Goal: Transaction & Acquisition: Book appointment/travel/reservation

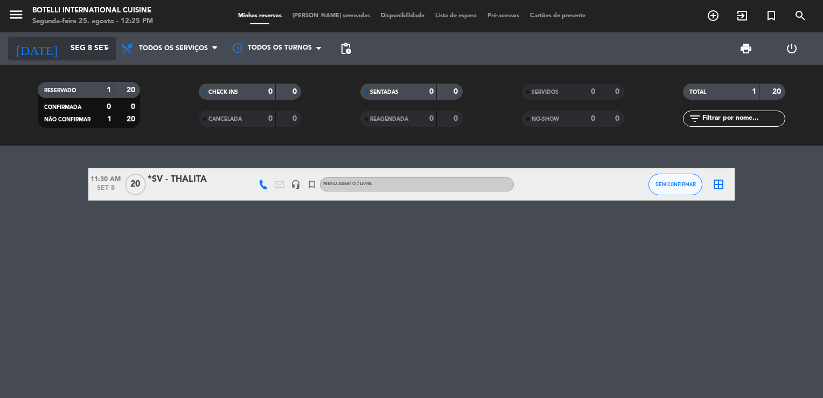
click at [65, 47] on input "Seg 8 set" at bounding box center [116, 48] width 102 height 19
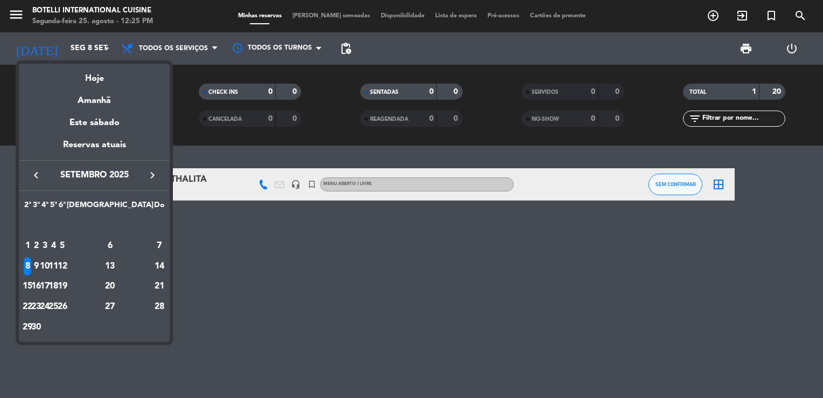
click at [36, 176] on icon "keyboard_arrow_left" at bounding box center [36, 175] width 13 height 13
click at [40, 311] on div "26" at bounding box center [36, 306] width 8 height 18
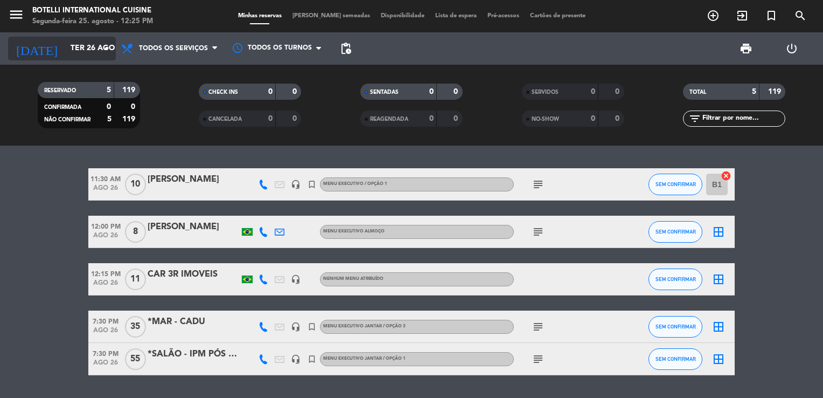
click at [89, 52] on input "Ter 26 ago" at bounding box center [116, 48] width 102 height 19
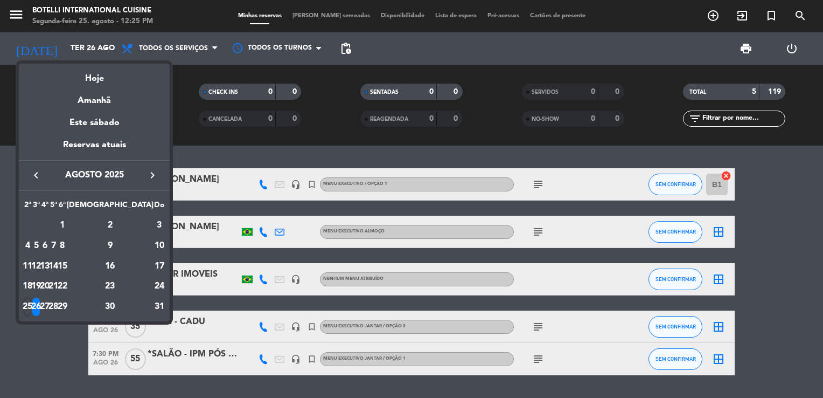
click at [154, 178] on icon "keyboard_arrow_right" at bounding box center [152, 175] width 13 height 13
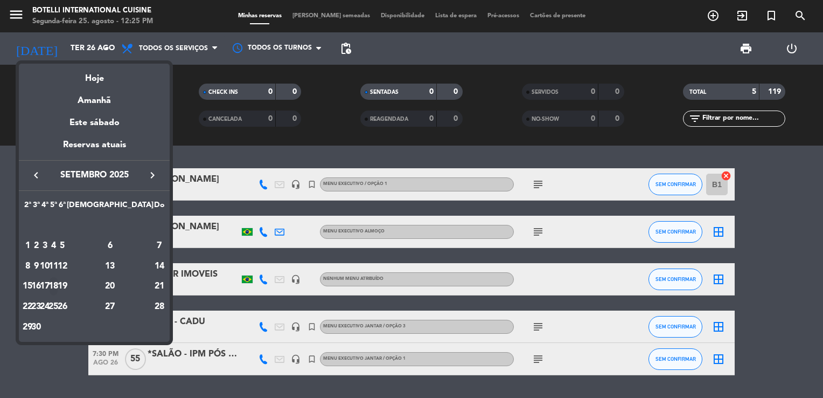
click at [58, 284] on div "18" at bounding box center [54, 286] width 8 height 18
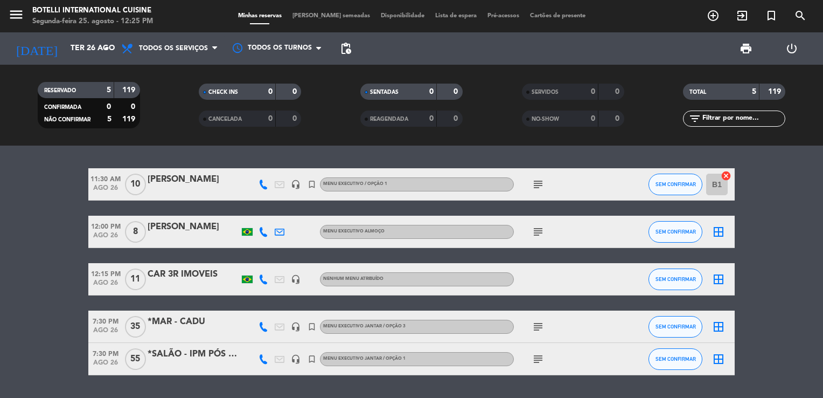
type input "Qui 18 set"
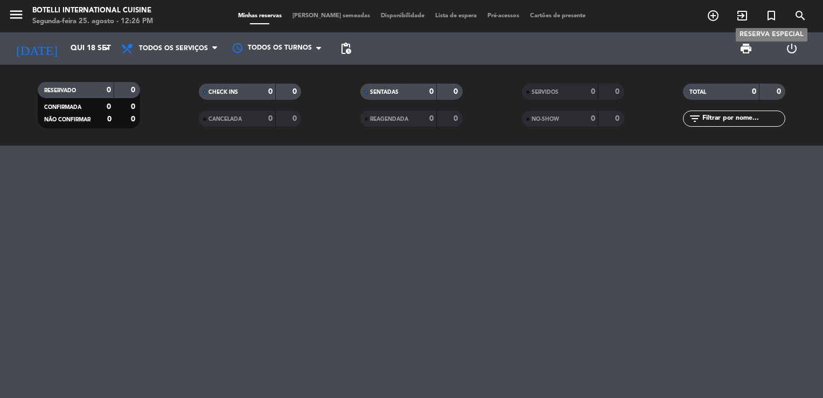
click at [769, 17] on icon "turned_in_not" at bounding box center [771, 15] width 13 height 13
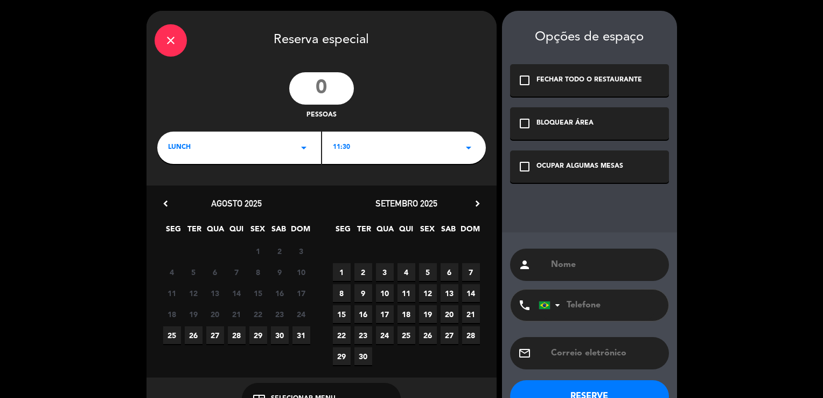
click at [338, 85] on input "number" at bounding box center [321, 88] width 65 height 32
type input "10"
click at [304, 149] on icon "arrow_drop_down" at bounding box center [303, 147] width 13 height 13
click at [211, 198] on div "Almoço Jantar" at bounding box center [239, 178] width 164 height 61
click at [185, 193] on div "Jantar" at bounding box center [239, 193] width 142 height 11
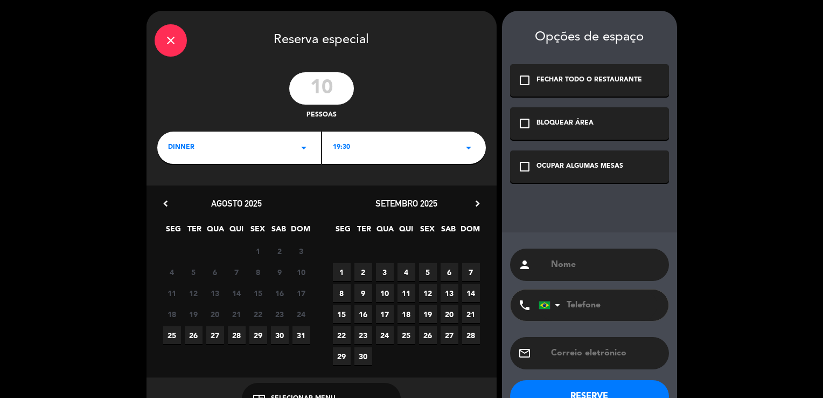
click at [573, 124] on div "BLOQUEAR ÁREA" at bounding box center [565, 123] width 57 height 11
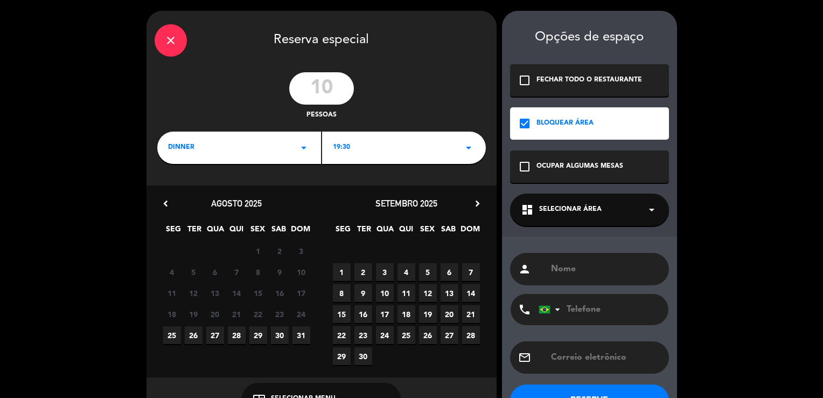
click at [581, 212] on span "Selecionar área" at bounding box center [570, 209] width 63 height 11
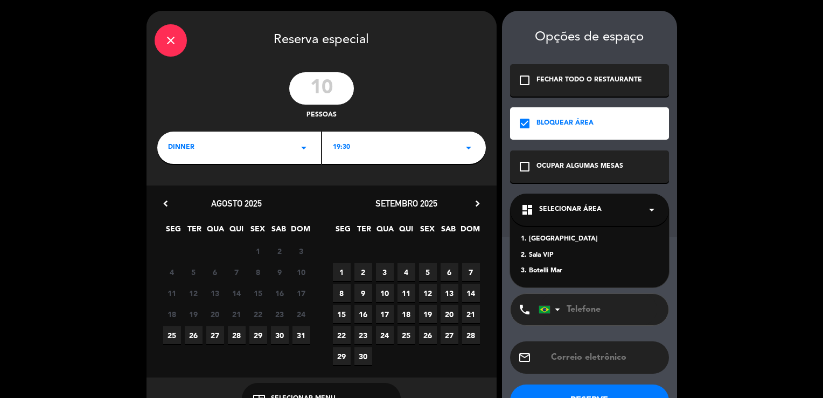
click at [537, 258] on div "2. Sala VIP" at bounding box center [589, 255] width 137 height 11
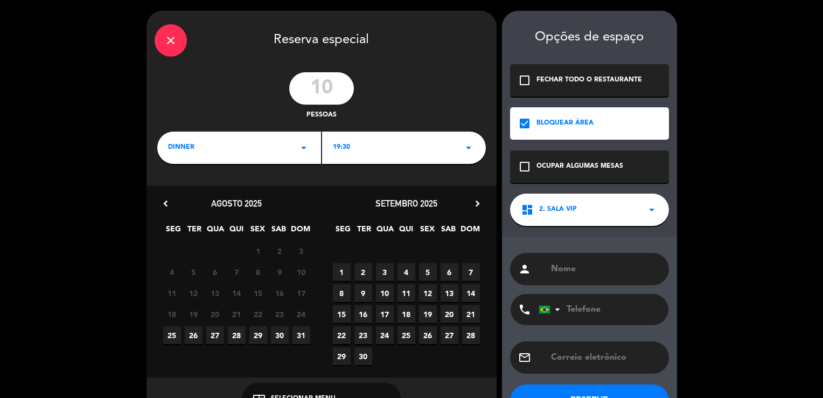
click at [554, 268] on input "text" at bounding box center [605, 268] width 111 height 15
type input "*SV - ALEXANDRE"
click at [600, 308] on input "tel" at bounding box center [598, 309] width 119 height 31
click at [381, 392] on icon "arrow_drop_down" at bounding box center [383, 398] width 13 height 13
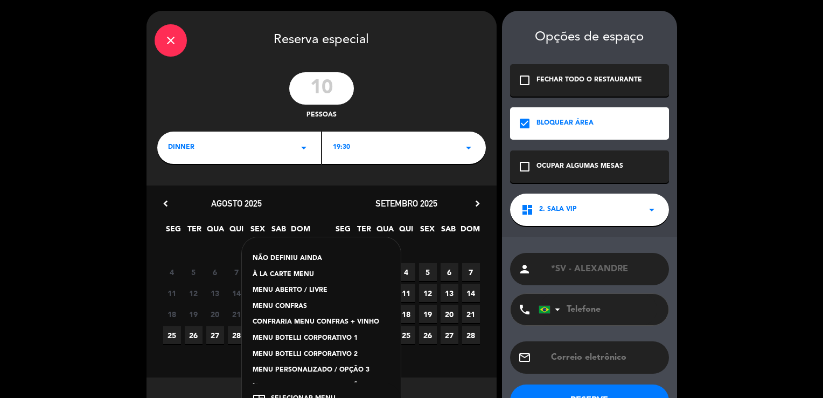
click at [392, 329] on div "NÃO DEFINIU AINDA À LA CARTE MENU MENU ABERTO / LIVRE MENU CONFRAS CONFRARIA ME…" at bounding box center [321, 318] width 159 height 162
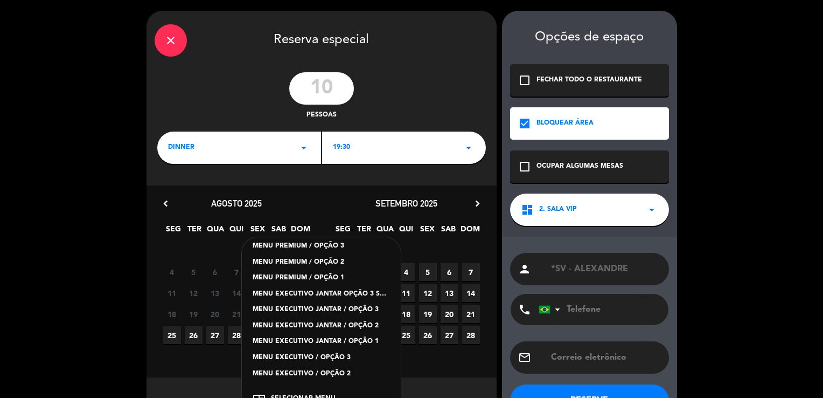
scroll to position [194, 0]
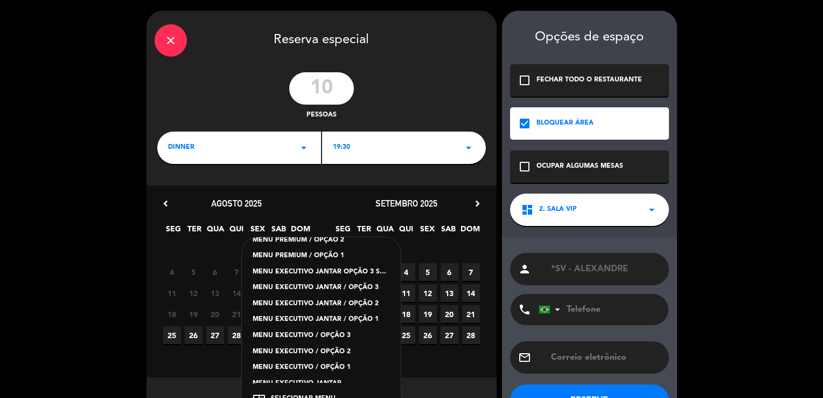
click at [364, 314] on div "MENU EXECUTIVO JANTAR / OPÇÃO 1" at bounding box center [321, 319] width 137 height 11
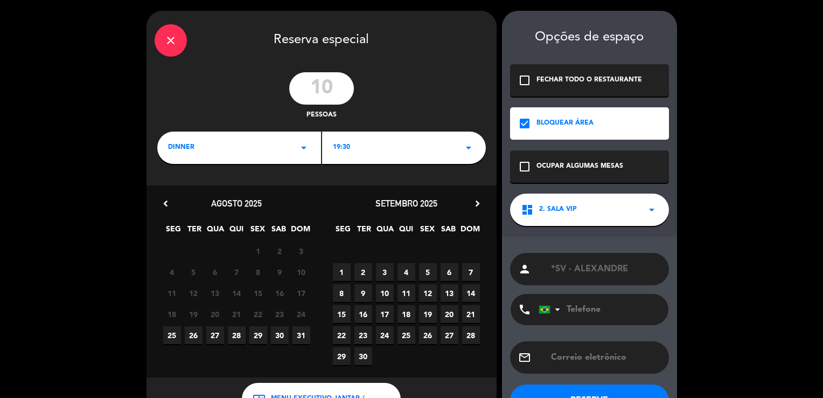
click at [562, 393] on button "RESERVE" at bounding box center [589, 400] width 159 height 32
